Goal: Entertainment & Leisure: Consume media (video, audio)

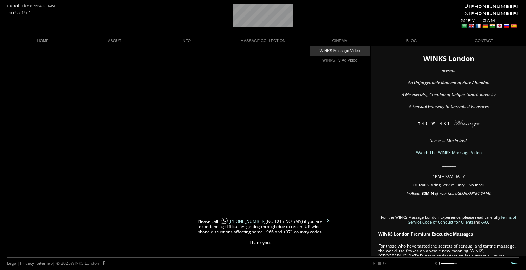
click at [342, 49] on link "WINKS Massage Video" at bounding box center [340, 50] width 60 height 9
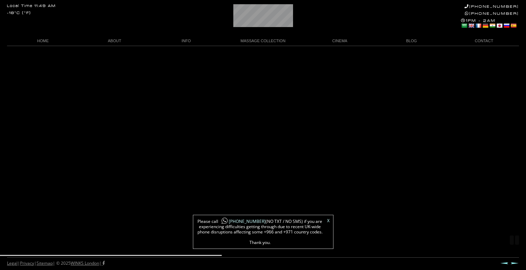
click at [298, 257] on div "Legal | Privacy | Sitemap | © 2025 WINKS London | Prev Next" at bounding box center [263, 263] width 512 height 13
click at [304, 257] on div "Legal | Privacy | Sitemap | © 2025 WINKS London | Prev Next" at bounding box center [263, 263] width 512 height 13
